Goal: Task Accomplishment & Management: Complete application form

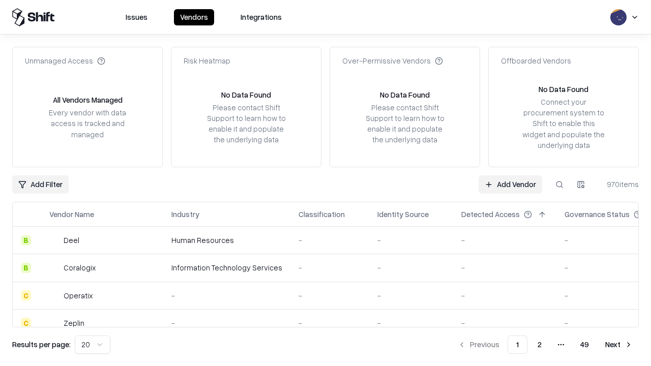
click at [510, 184] on link "Add Vendor" at bounding box center [511, 184] width 64 height 18
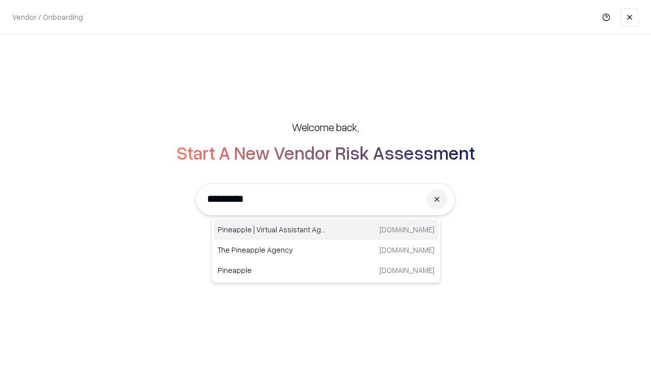
click at [326, 230] on div "Pineapple | Virtual Assistant Agency [DOMAIN_NAME]" at bounding box center [326, 230] width 225 height 20
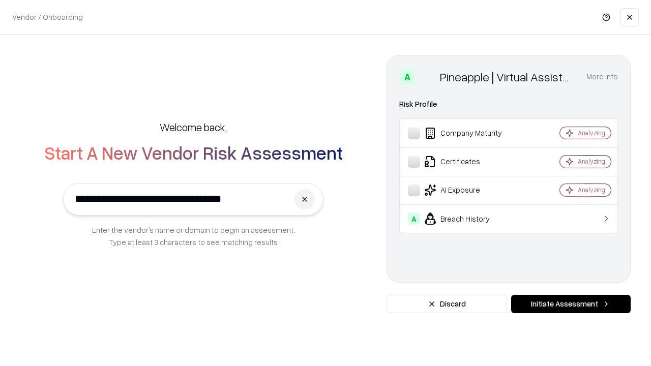
type input "**********"
click at [571, 304] on button "Initiate Assessment" at bounding box center [571, 304] width 120 height 18
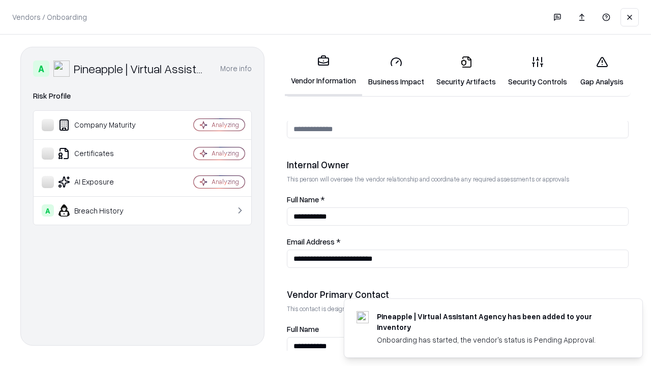
scroll to position [527, 0]
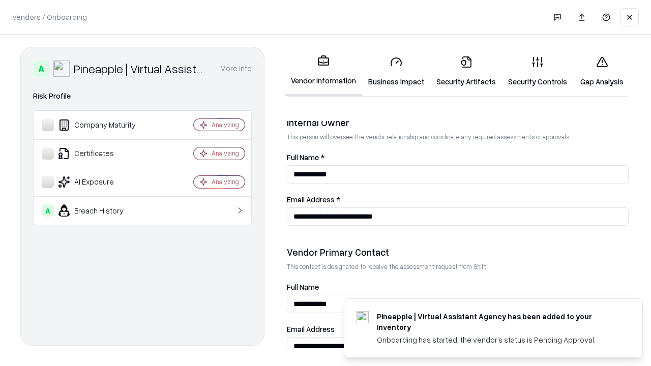
click at [396, 71] on link "Business Impact" at bounding box center [396, 71] width 68 height 47
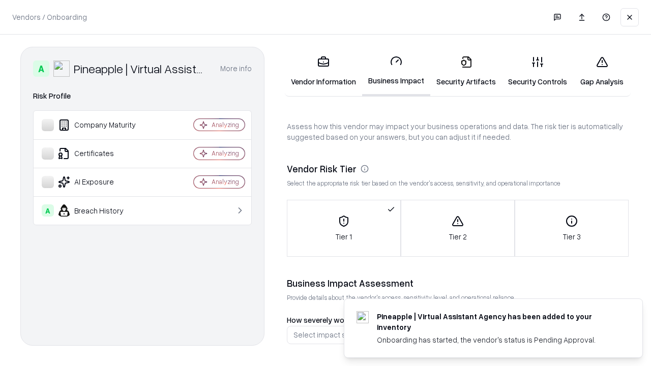
click at [466, 71] on link "Security Artifacts" at bounding box center [466, 71] width 72 height 47
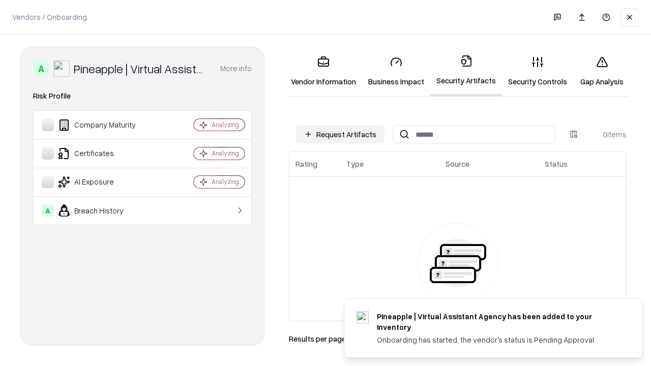
click at [340, 134] on button "Request Artifacts" at bounding box center [340, 134] width 89 height 18
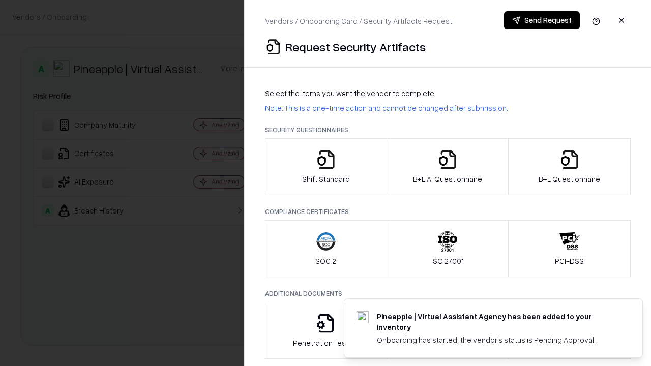
click at [326, 167] on icon "button" at bounding box center [326, 160] width 20 height 20
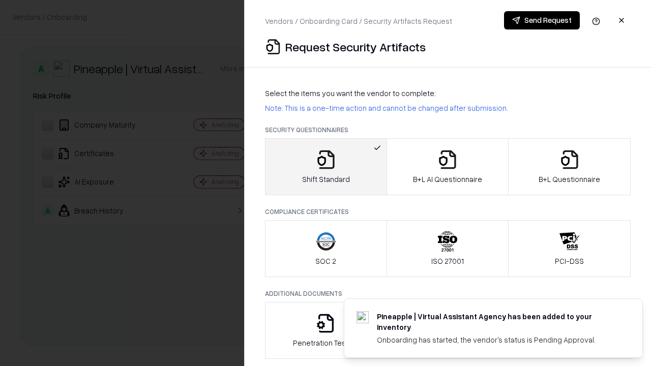
click at [542, 20] on button "Send Request" at bounding box center [542, 20] width 76 height 18
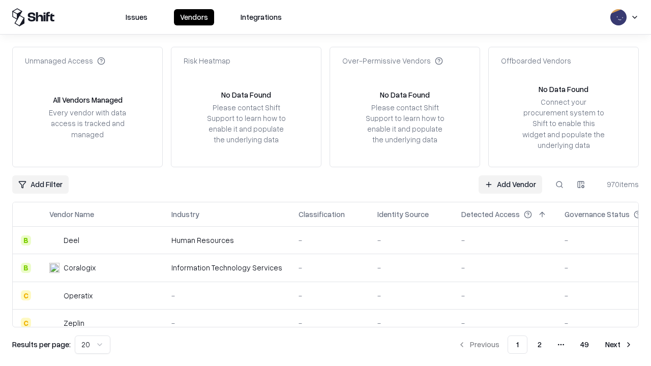
click at [559, 184] on button at bounding box center [559, 184] width 18 height 18
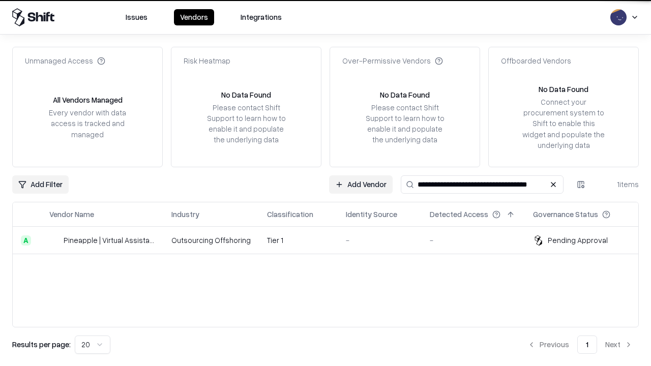
type input "**********"
click at [332, 240] on td "Tier 1" at bounding box center [298, 240] width 79 height 27
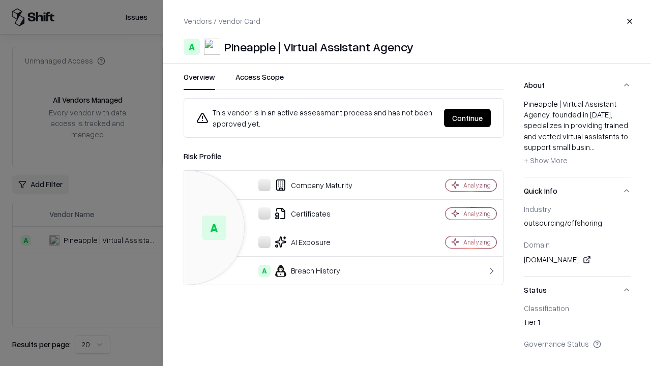
click at [467, 118] on button "Continue" at bounding box center [467, 118] width 47 height 18
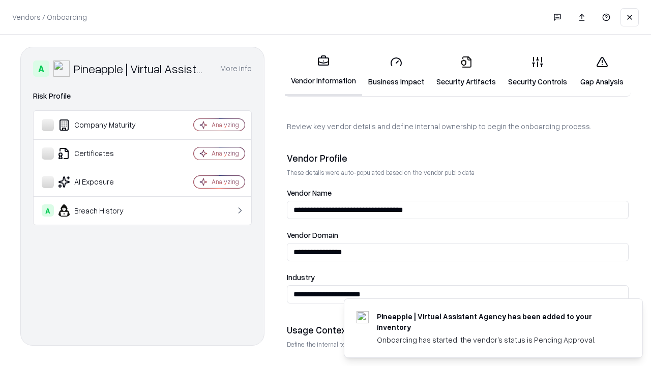
click at [466, 71] on link "Security Artifacts" at bounding box center [466, 71] width 72 height 47
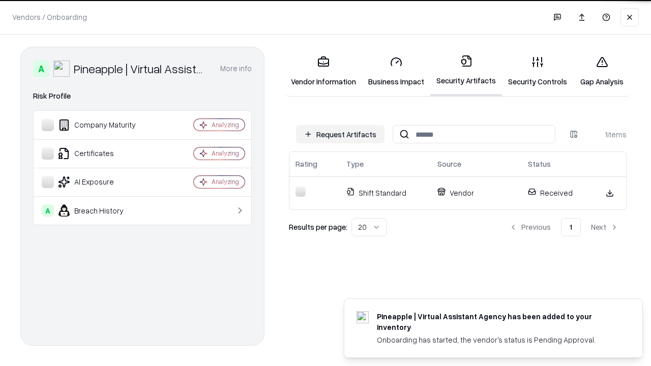
click at [538, 71] on link "Security Controls" at bounding box center [537, 71] width 71 height 47
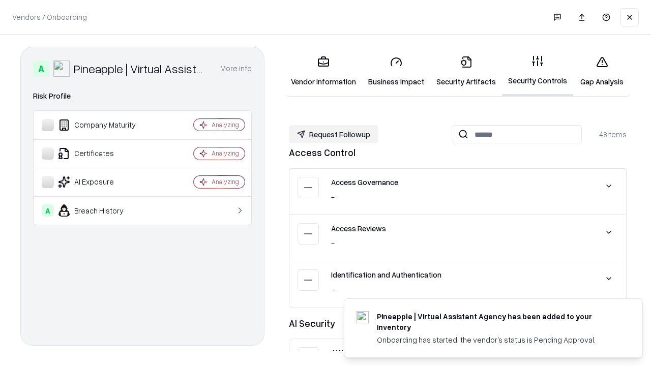
click at [334, 134] on button "Request Followup" at bounding box center [334, 134] width 90 height 18
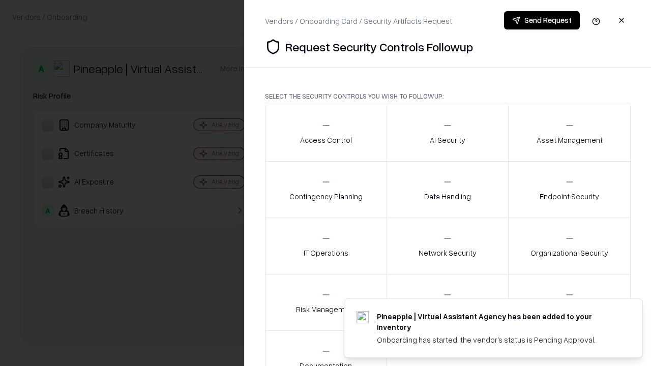
click at [326, 133] on div "Access Control" at bounding box center [326, 133] width 52 height 25
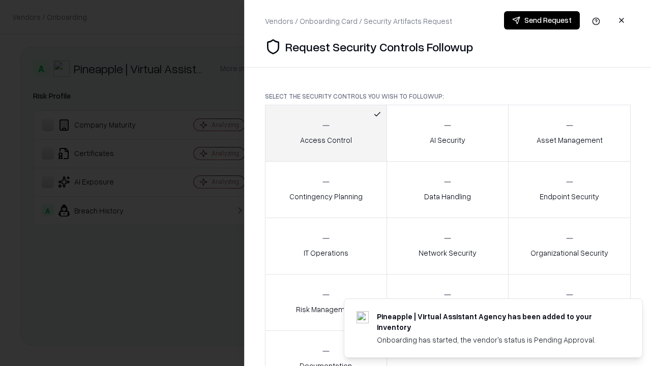
click at [542, 20] on button "Send Request" at bounding box center [542, 20] width 76 height 18
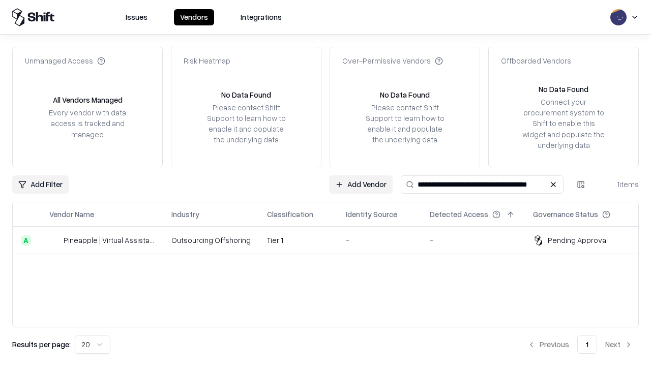
type input "**********"
click at [332, 240] on td "Tier 1" at bounding box center [298, 240] width 79 height 27
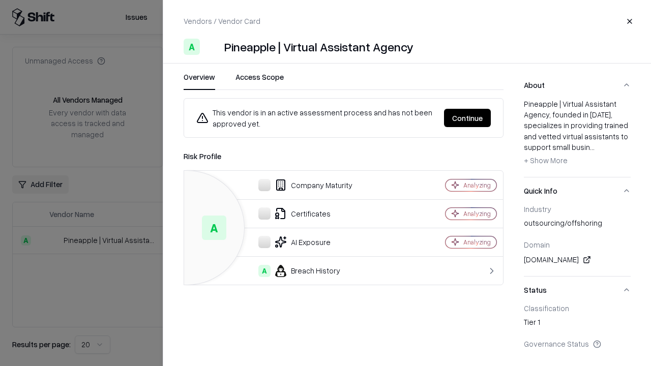
click at [467, 118] on button "Continue" at bounding box center [467, 118] width 47 height 18
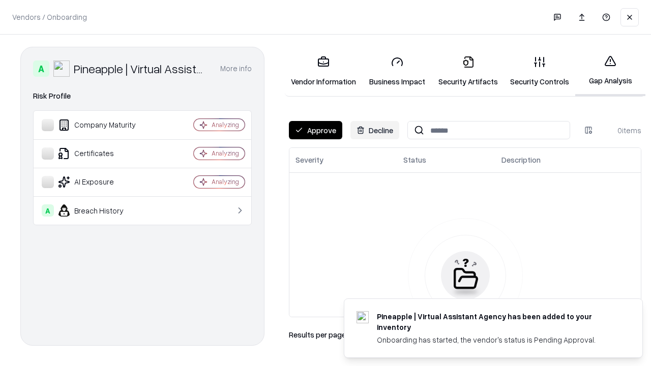
click at [315, 130] on button "Approve" at bounding box center [315, 130] width 53 height 18
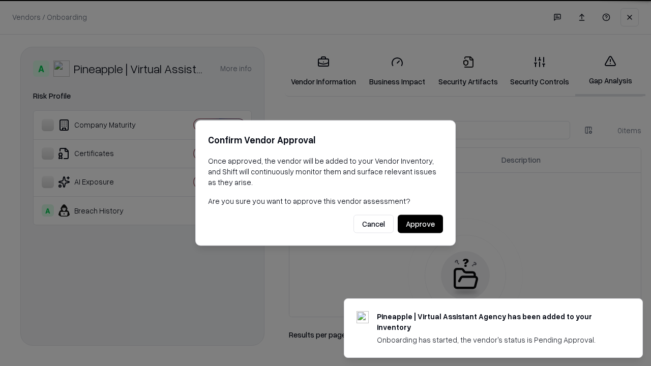
click at [420, 224] on button "Approve" at bounding box center [420, 224] width 45 height 18
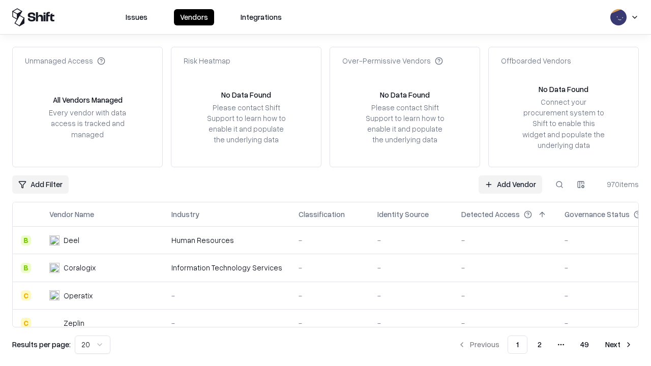
type input "**********"
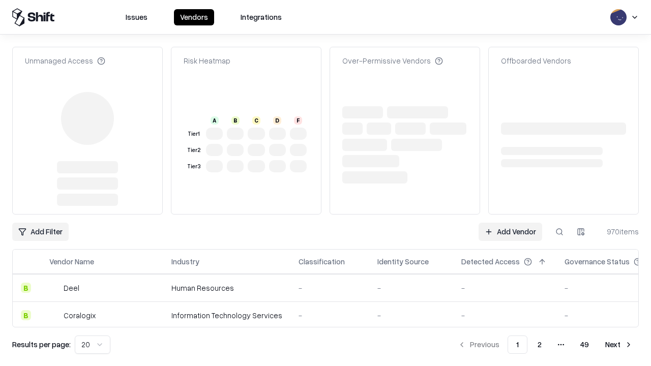
click at [510, 232] on link "Add Vendor" at bounding box center [511, 232] width 64 height 18
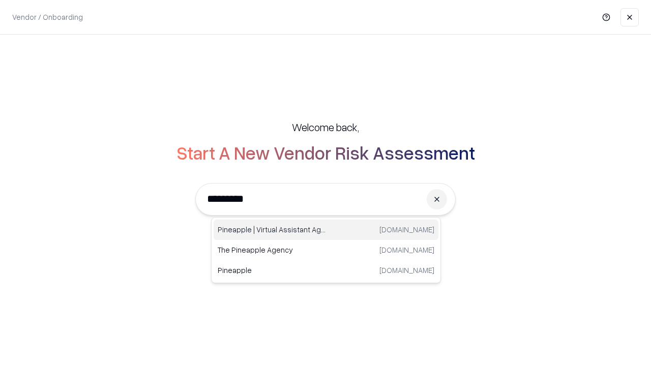
click at [326, 230] on div "Pineapple | Virtual Assistant Agency [DOMAIN_NAME]" at bounding box center [326, 230] width 225 height 20
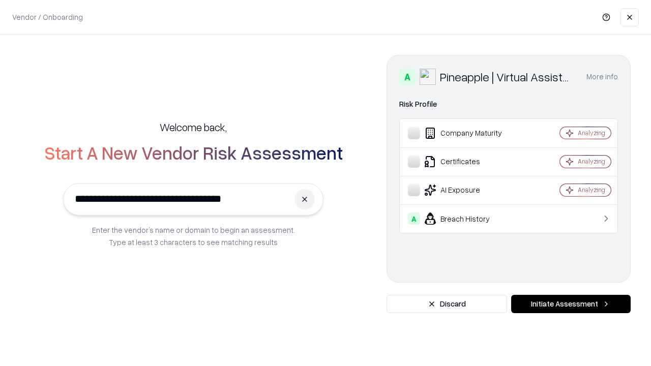
type input "**********"
click at [571, 304] on button "Initiate Assessment" at bounding box center [571, 304] width 120 height 18
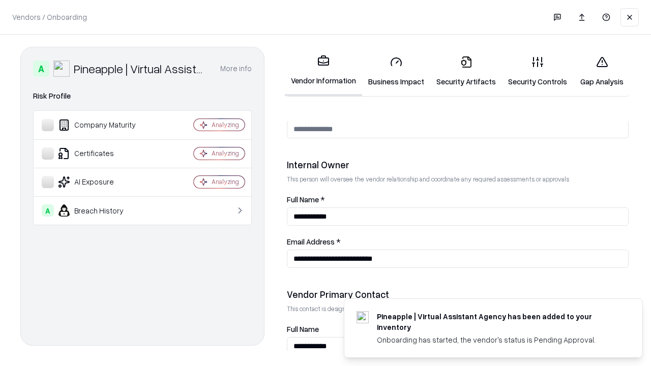
scroll to position [527, 0]
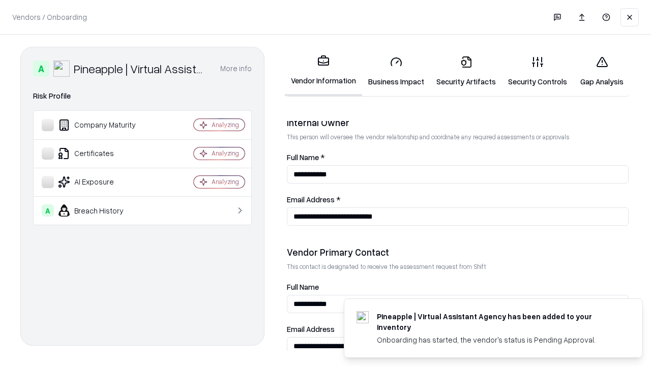
click at [602, 71] on link "Gap Analysis" at bounding box center [601, 71] width 57 height 47
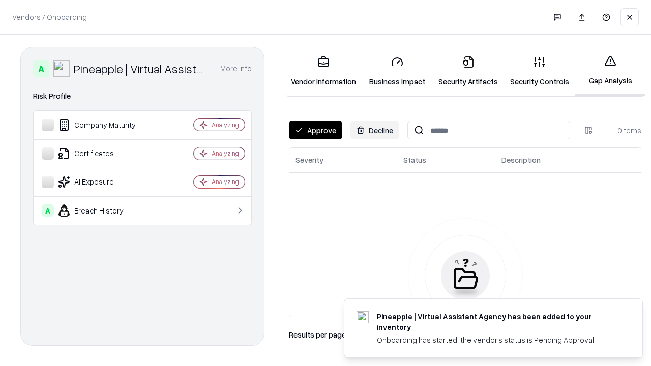
click at [315, 130] on button "Approve" at bounding box center [315, 130] width 53 height 18
